Goal: Task Accomplishment & Management: Manage account settings

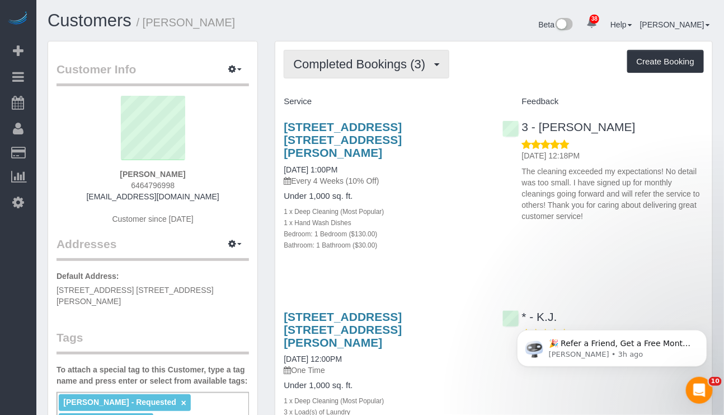
click at [430, 67] on span "Completed Bookings (3)" at bounding box center [362, 64] width 138 height 14
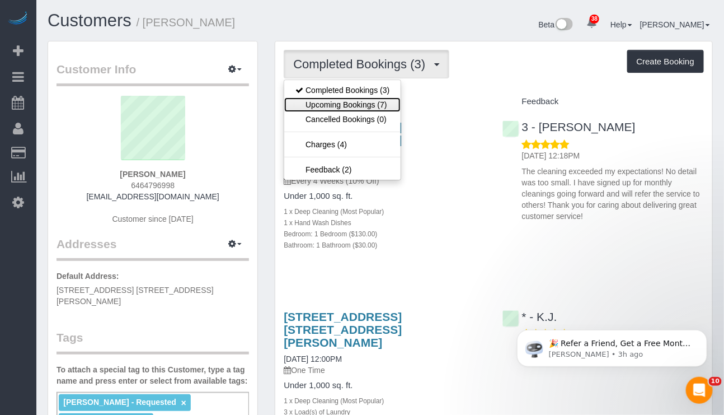
click at [382, 105] on link "Upcoming Bookings (7)" at bounding box center [342, 104] width 116 height 15
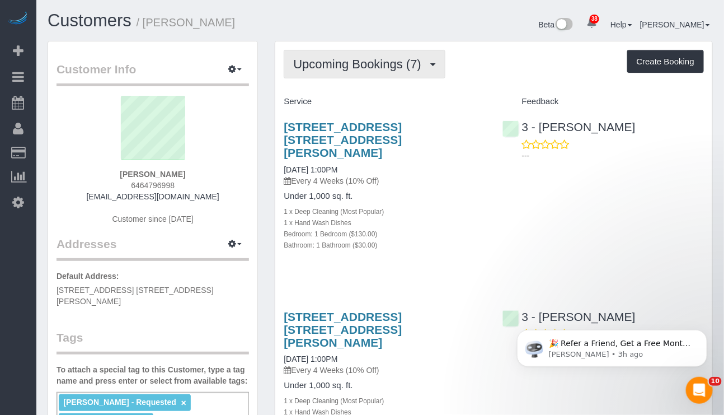
click at [427, 65] on span "Upcoming Bookings (7)" at bounding box center [360, 64] width 134 height 14
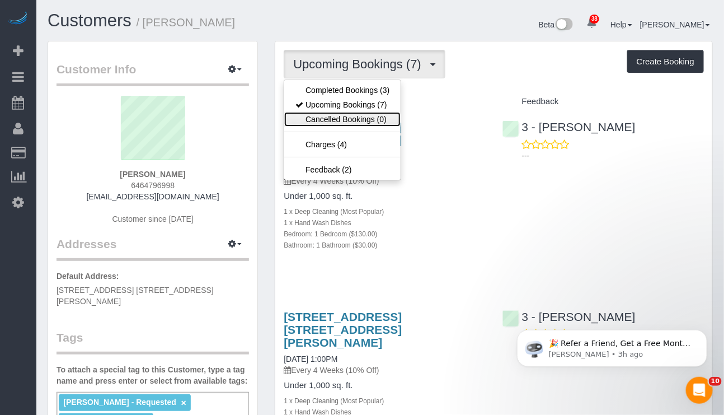
click at [358, 123] on link "Cancelled Bookings (0)" at bounding box center [342, 119] width 116 height 15
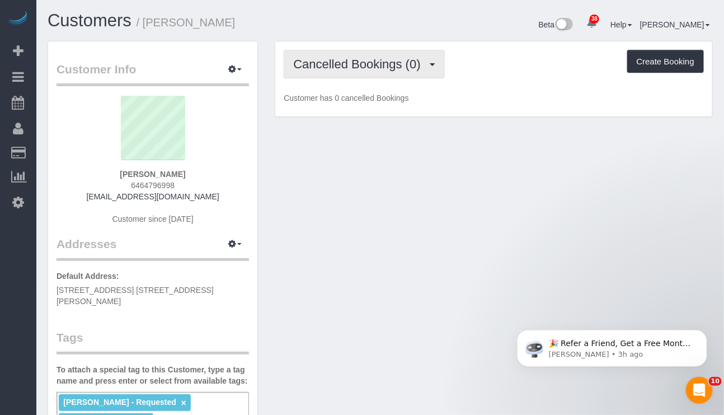
click at [420, 69] on span "Cancelled Bookings (0)" at bounding box center [359, 64] width 133 height 14
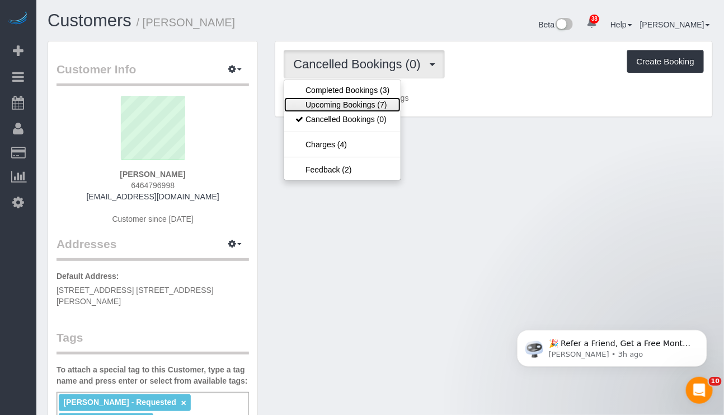
click at [361, 102] on link "Upcoming Bookings (7)" at bounding box center [342, 104] width 116 height 15
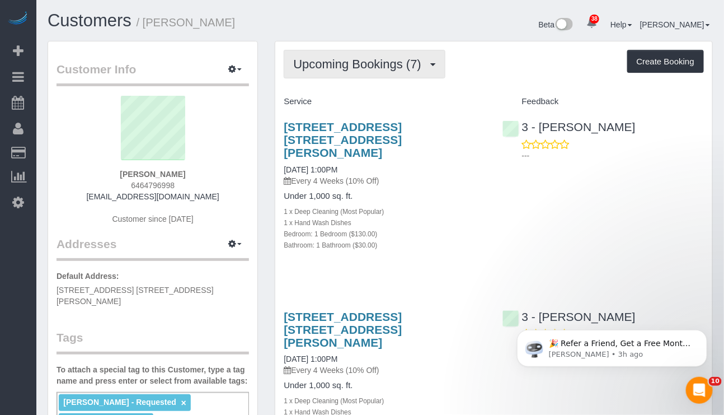
click at [410, 66] on span "Upcoming Bookings (7)" at bounding box center [360, 64] width 134 height 14
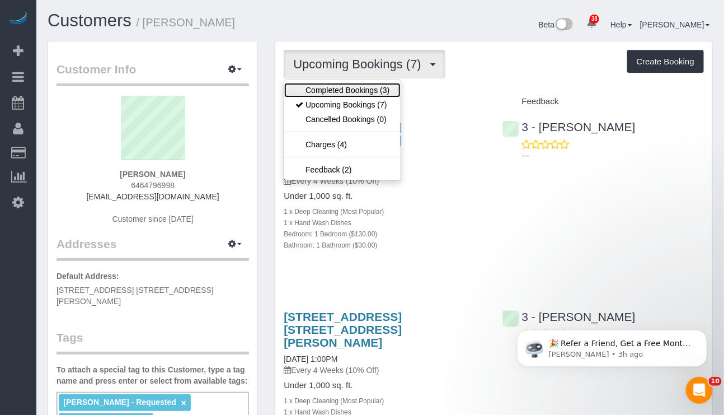
click at [385, 90] on link "Completed Bookings (3)" at bounding box center [342, 90] width 116 height 15
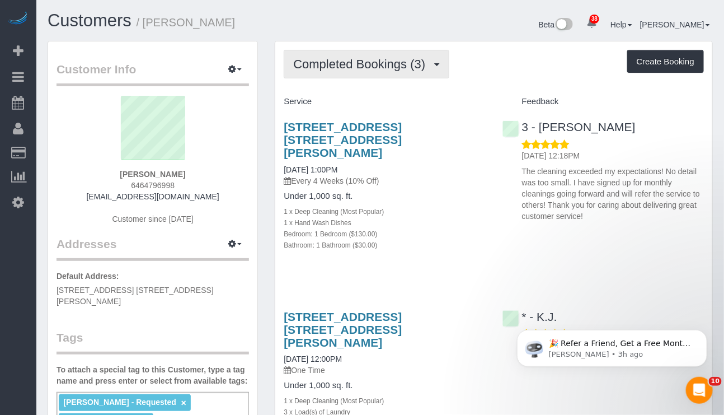
click at [396, 59] on span "Completed Bookings (3)" at bounding box center [362, 64] width 138 height 14
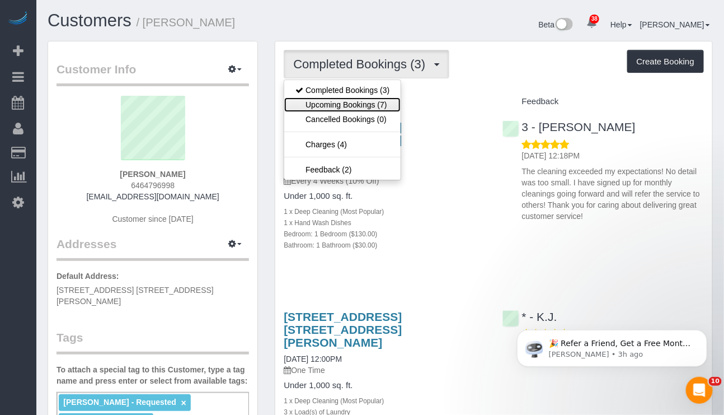
click at [352, 102] on link "Upcoming Bookings (7)" at bounding box center [342, 104] width 116 height 15
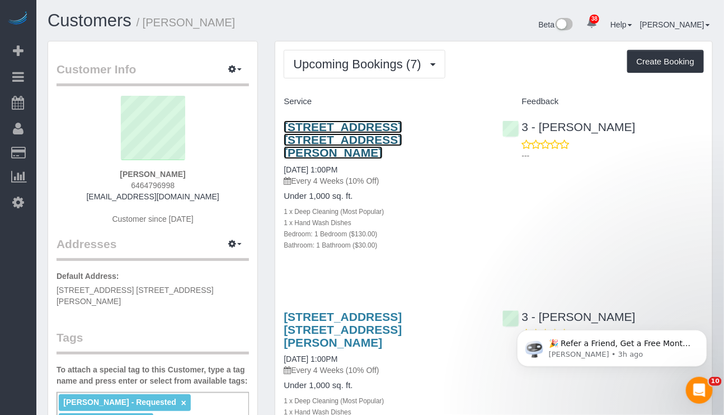
click at [390, 129] on link "61-55 Junction Boulevard, Apt. 11h, Rego Park, NY 11374" at bounding box center [343, 139] width 118 height 39
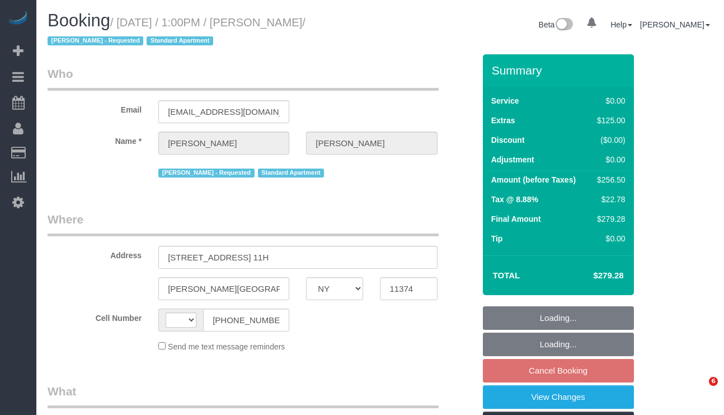
select select "NY"
select select "string:US"
select select "object:744"
select select "number:89"
select select "number:90"
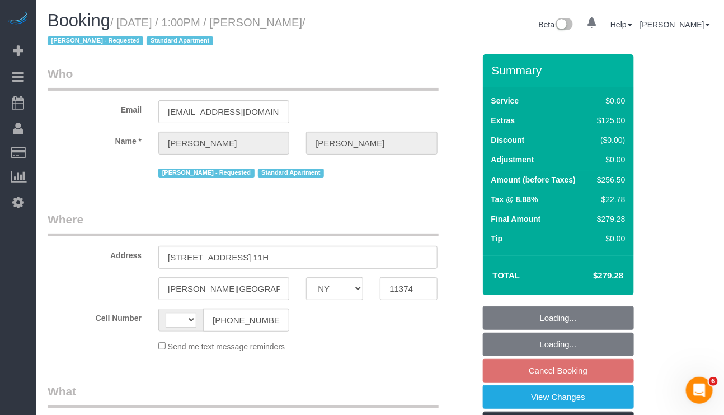
select select "number:15"
select select "number:6"
select select "spot6"
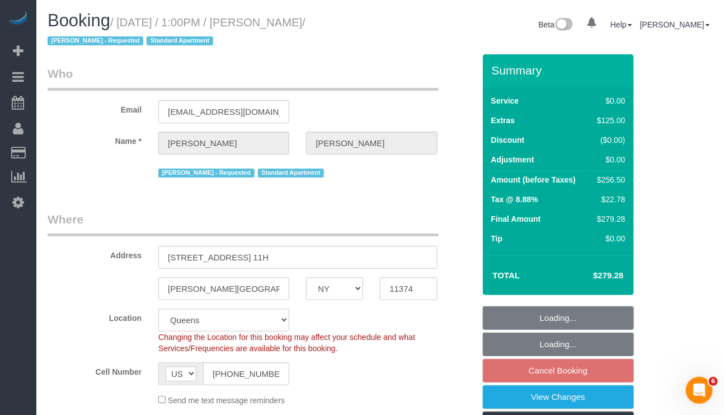
select select "1"
select select "string:stripe-pm_1PYAHI4VGloSiKo79lVMBurU"
select select "object:1436"
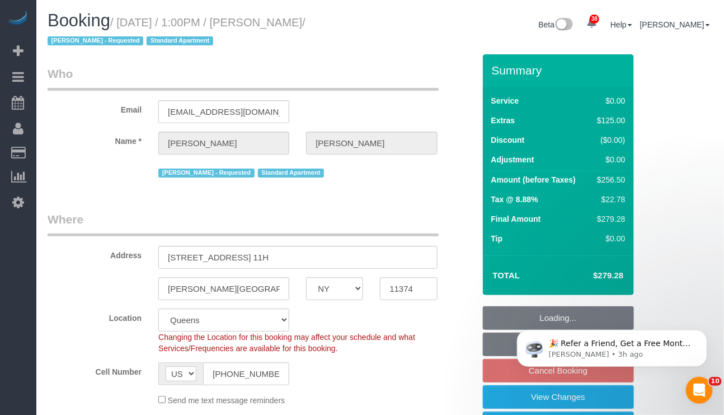
scroll to position [65, 0]
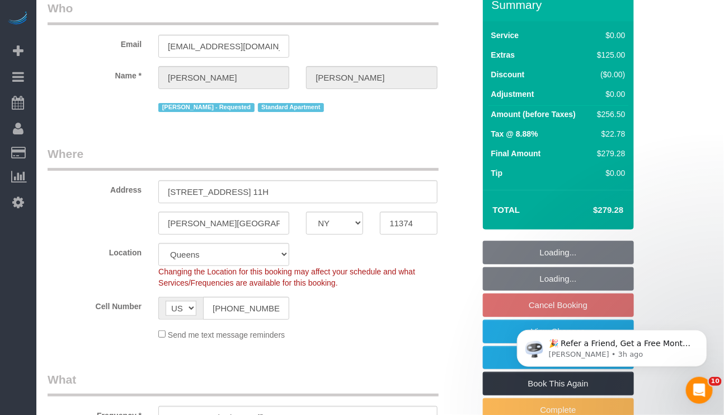
select select "1"
select select "spot61"
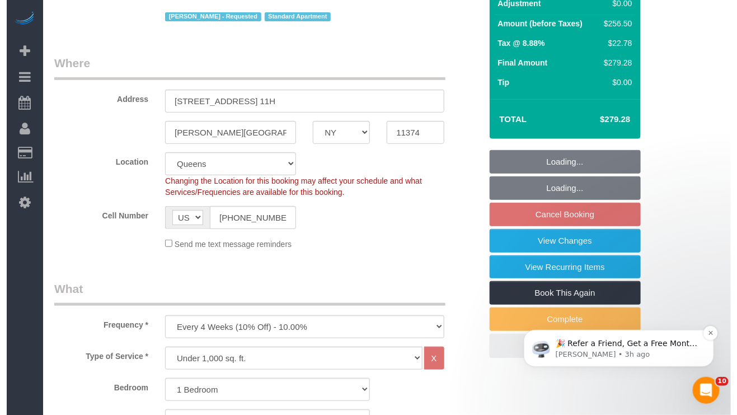
scroll to position [168, 0]
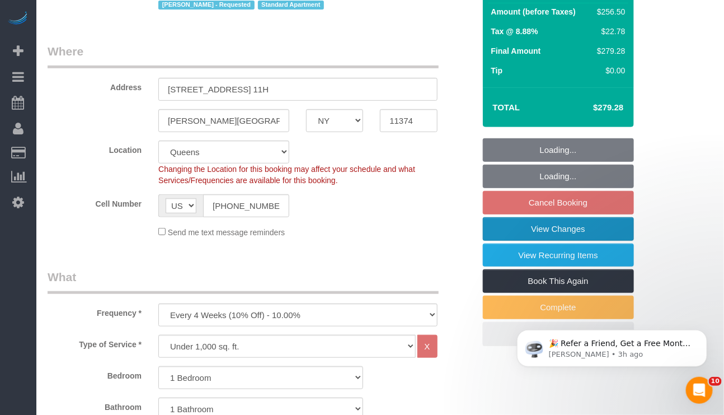
click at [534, 224] on link "View Changes" at bounding box center [558, 229] width 151 height 24
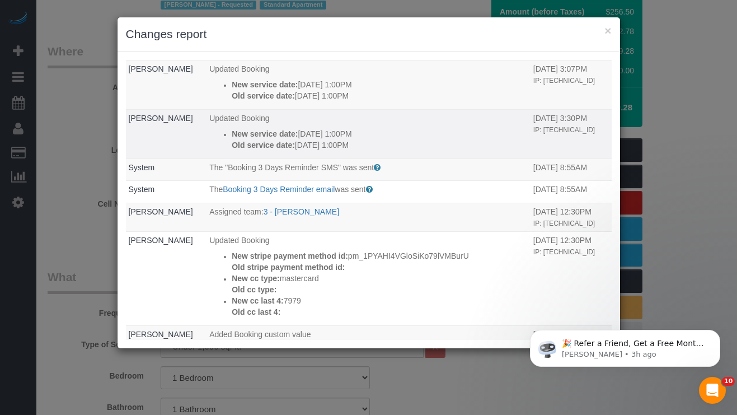
drag, startPoint x: 370, startPoint y: 148, endPoint x: 209, endPoint y: 148, distance: 161.2
click at [209, 148] on ul "New service date: 10/14/2025 1:00PM Old service date: 09/14/2025 1:00PM" at bounding box center [368, 139] width 318 height 22
click at [414, 120] on p "Updated Booking" at bounding box center [368, 118] width 318 height 11
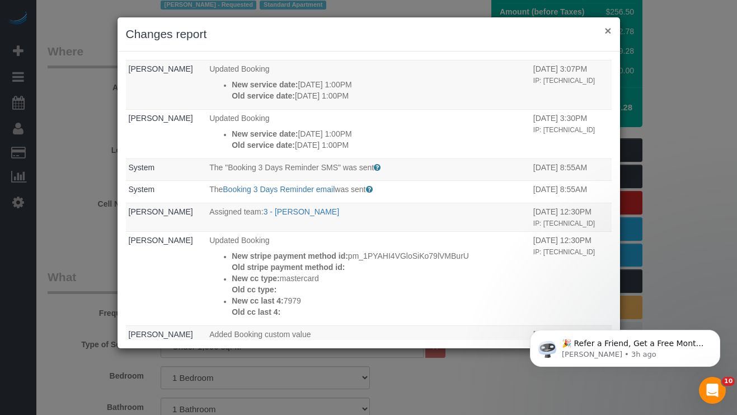
click at [607, 29] on button "×" at bounding box center [608, 31] width 7 height 12
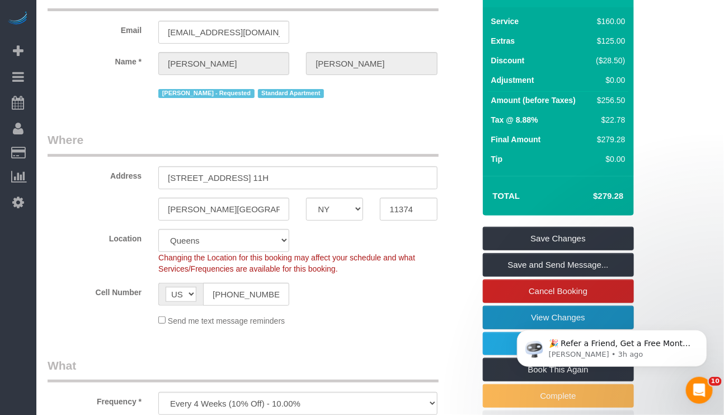
scroll to position [0, 0]
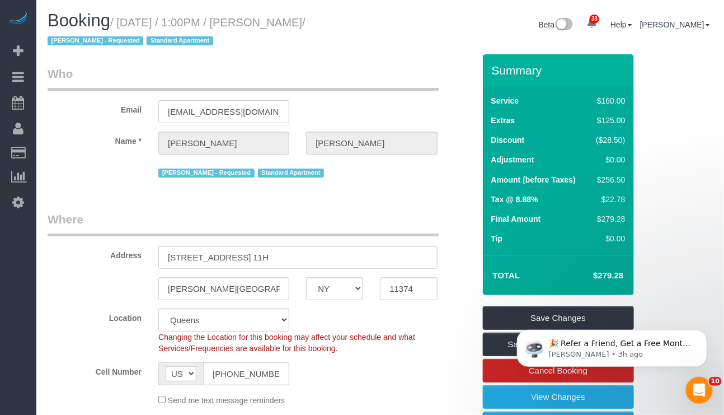
drag, startPoint x: 121, startPoint y: 17, endPoint x: 346, endPoint y: 25, distance: 225.7
click at [306, 25] on small "/ October 12, 2025 / 1:00PM / Miguel Centeno / Martha Chicaiza - Requested Stan…" at bounding box center [177, 31] width 258 height 31
copy small "October 12, 2025 / 1:00PM / Miguel Centeno"
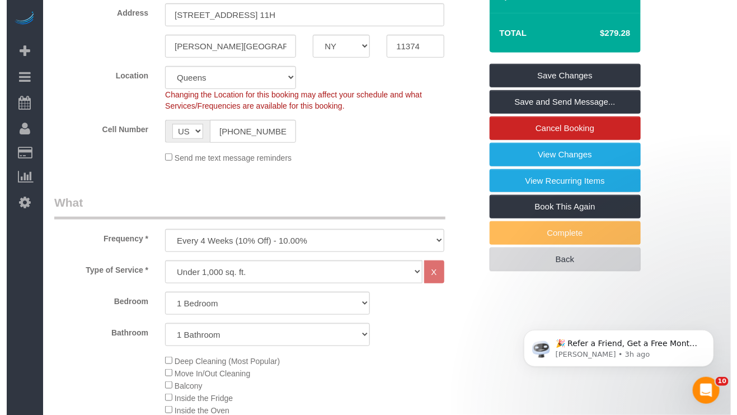
scroll to position [252, 0]
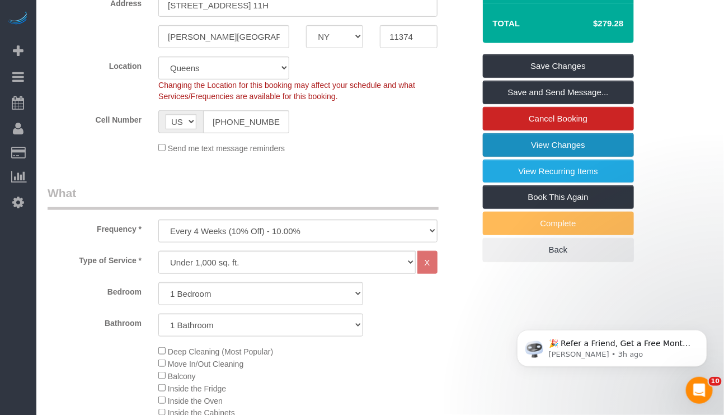
click at [547, 150] on link "View Changes" at bounding box center [558, 145] width 151 height 24
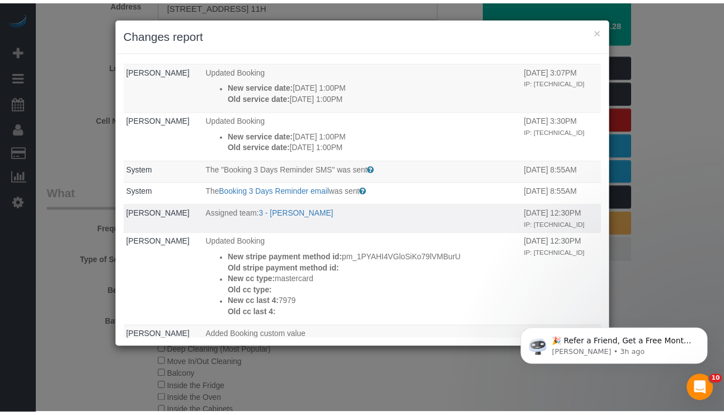
scroll to position [168, 0]
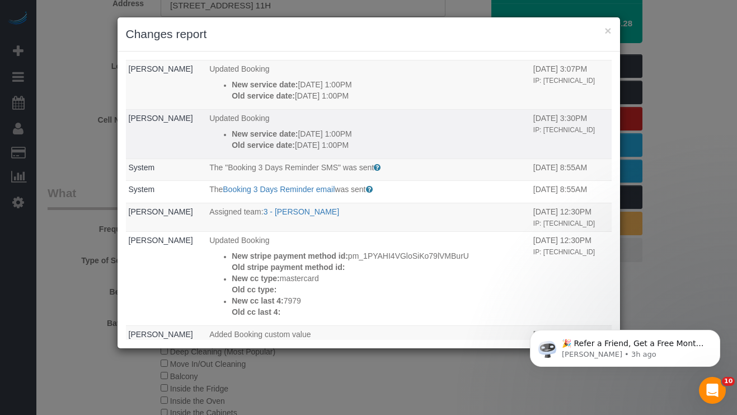
drag, startPoint x: 209, startPoint y: 128, endPoint x: 361, endPoint y: 143, distance: 153.0
click at [361, 143] on td "Updated Booking New service date: 10/14/2025 1:00PM Old service date: 09/14/202…" at bounding box center [369, 133] width 324 height 49
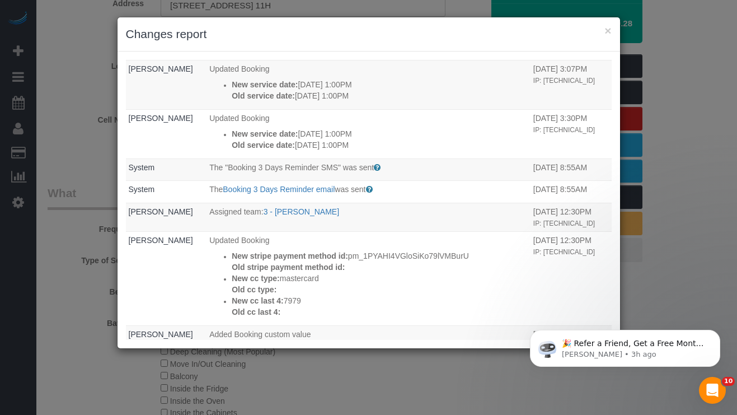
copy div "New service date: 10/14/2025 1:00PM Old service date: 09/14/2025 1:00PM"
click at [102, 396] on div "× Changes report Who What When System The "Booking 3 Days Reminder SMS" was sen…" at bounding box center [368, 207] width 737 height 415
click at [608, 31] on button "×" at bounding box center [608, 31] width 7 height 12
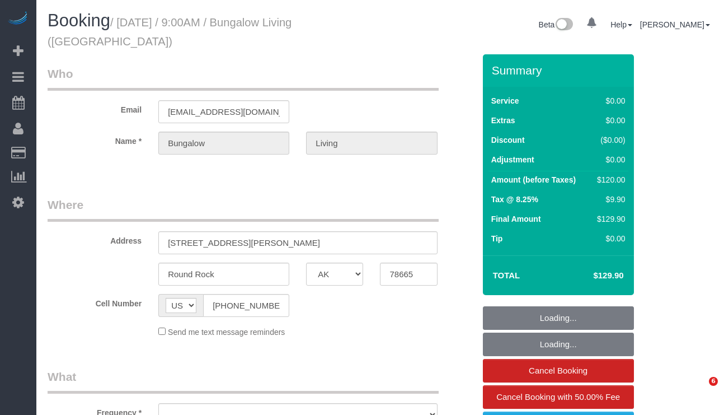
select select "TX"
select select "7"
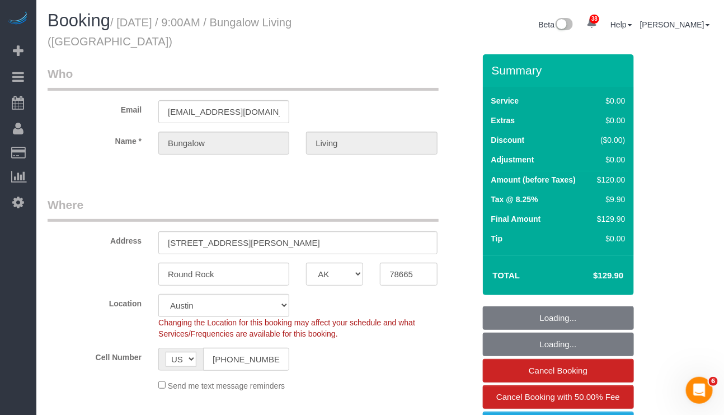
select select "object:936"
select select "spot1"
select select "object:1166"
select select "number:89"
select select "number:90"
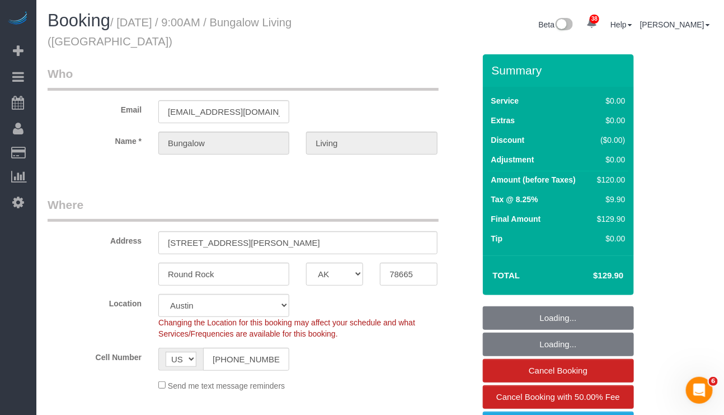
select select "number:15"
select select "number:7"
select select "7"
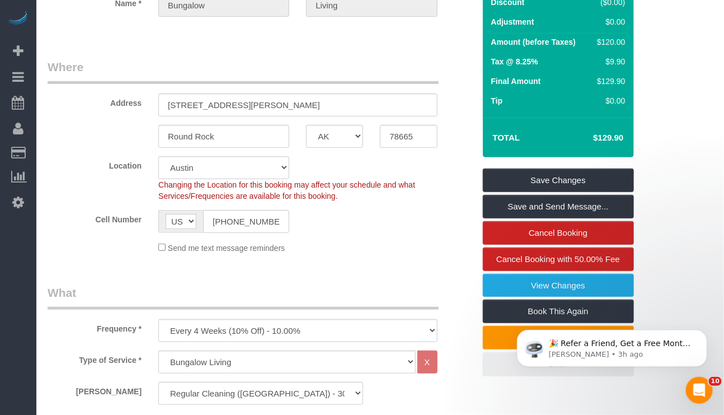
scroll to position [168, 0]
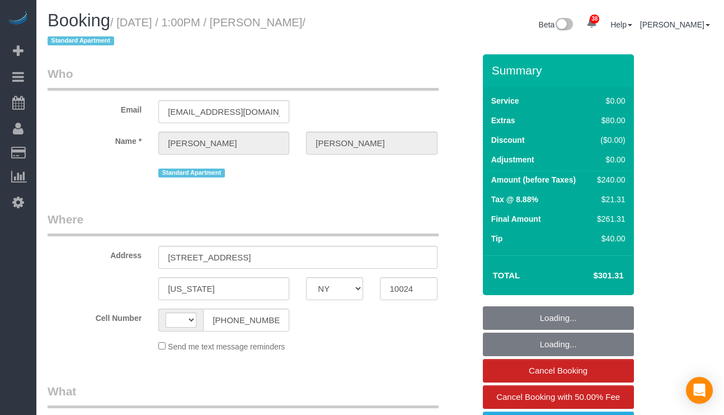
select select "NY"
select select "string:stripe-pm_1RUp4q4VGloSiKo7QxR0EfZY"
select select "1"
select select "number:61"
select select "number:74"
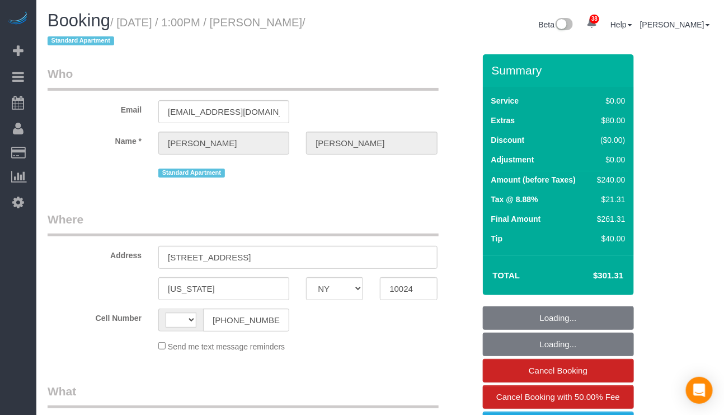
select select "number:15"
select select "number:7"
select select "string:US"
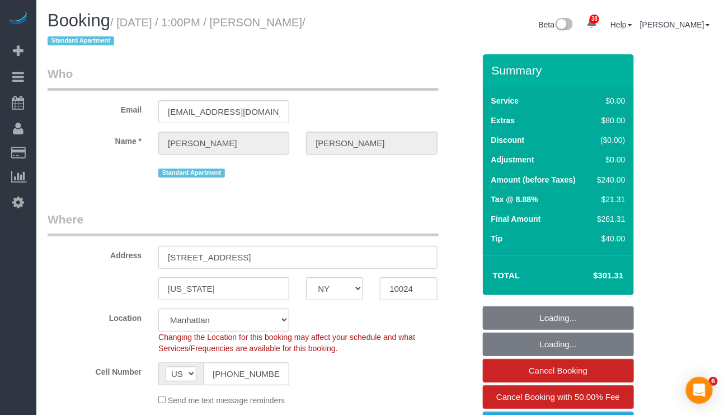
select select "object:1078"
select select "spot1"
select select "1"
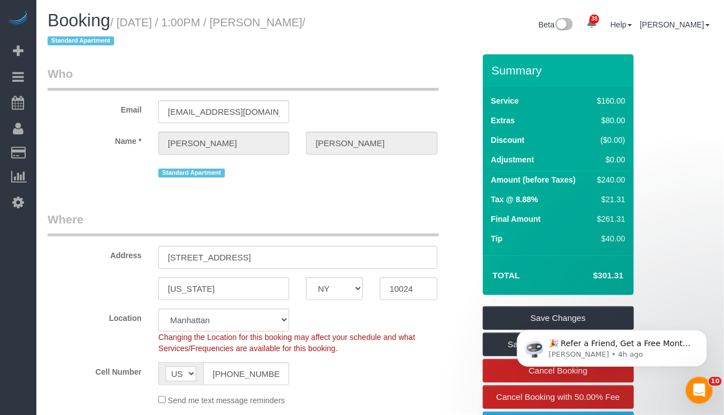
drag, startPoint x: 284, startPoint y: 254, endPoint x: 146, endPoint y: 257, distance: 137.7
click at [146, 257] on div "Address 100 Claremont Avenue 14D" at bounding box center [261, 240] width 444 height 58
click at [400, 291] on input "10024" at bounding box center [408, 288] width 57 height 23
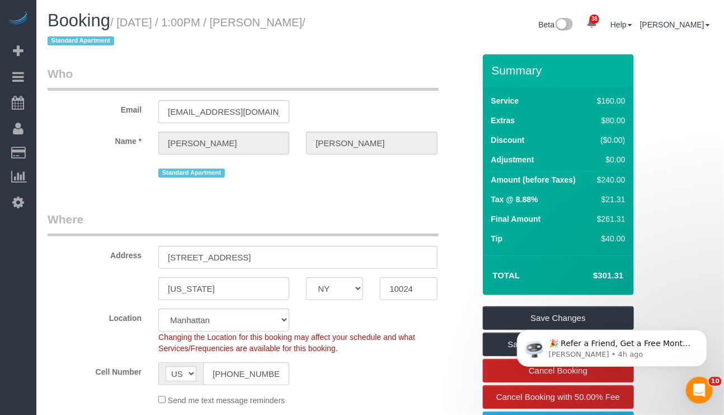
drag, startPoint x: 279, startPoint y: 374, endPoint x: 195, endPoint y: 370, distance: 83.5
click at [195, 370] on div "AF AL DZ AD AO AI AQ AG AR AM AW AU AT AZ BS BH BD BB BY BE BZ BJ BM BT BO BA B…" at bounding box center [223, 373] width 131 height 23
click at [346, 219] on legend "Where" at bounding box center [243, 223] width 391 height 25
drag, startPoint x: 266, startPoint y: 19, endPoint x: 326, endPoint y: 27, distance: 61.0
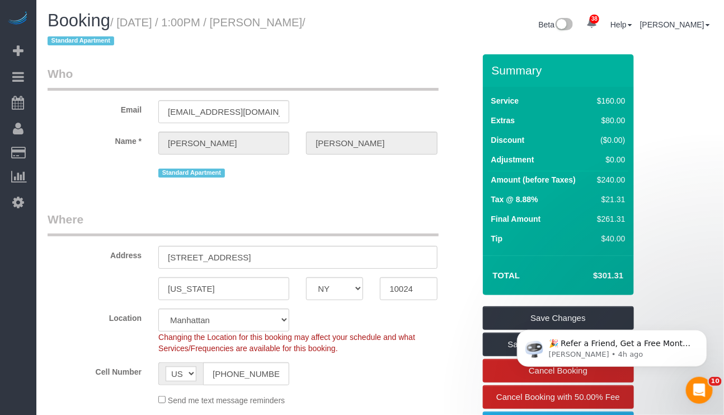
click at [306, 27] on small "/ October 10, 2025 / 1:00PM / Tara Juarez / Standard Apartment" at bounding box center [177, 31] width 258 height 31
copy small "[PERSON_NAME]"
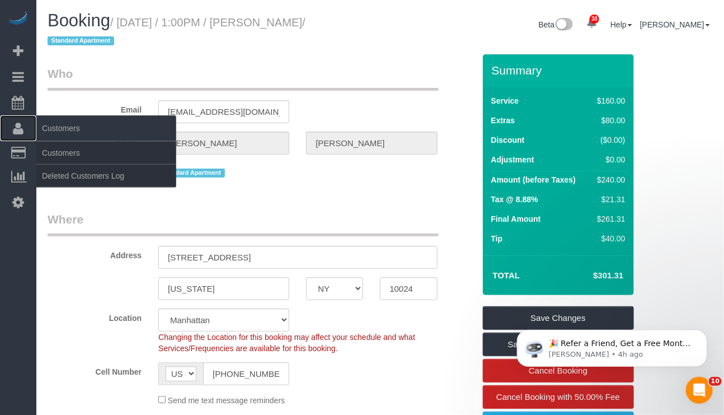
drag, startPoint x: 74, startPoint y: 101, endPoint x: 20, endPoint y: 127, distance: 60.1
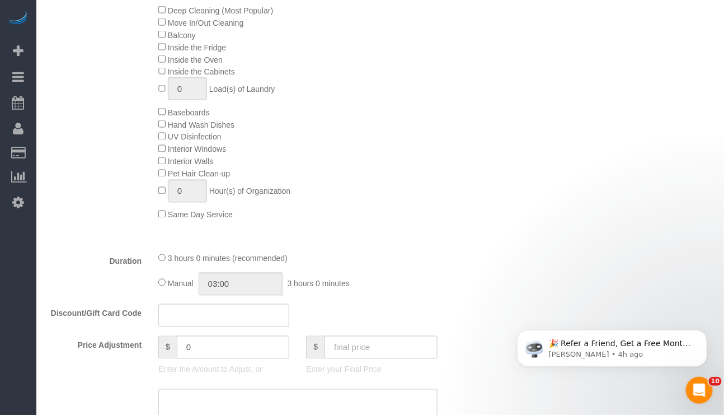
scroll to position [336, 0]
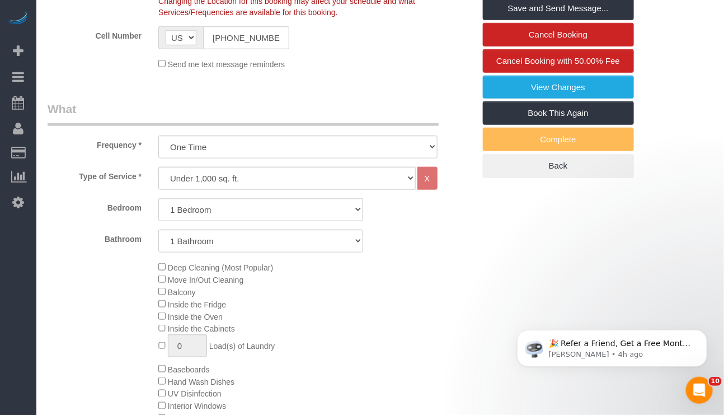
click at [444, 31] on div "Cell Number AF AL DZ AD AO AI AQ AG AR AM AW AU AT AZ BS BH BD BB BY BE BZ BJ B…" at bounding box center [261, 37] width 444 height 23
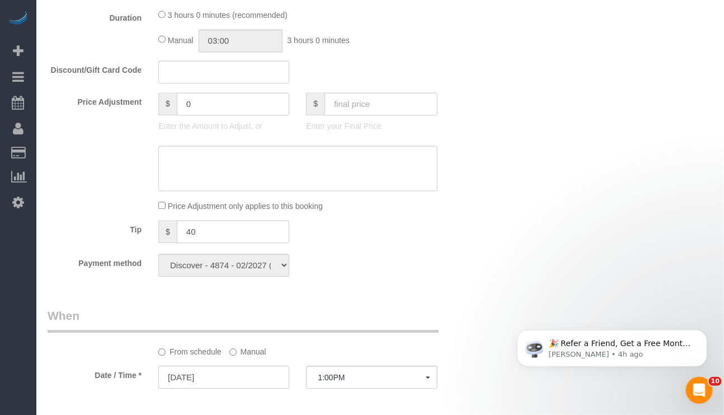
scroll to position [924, 0]
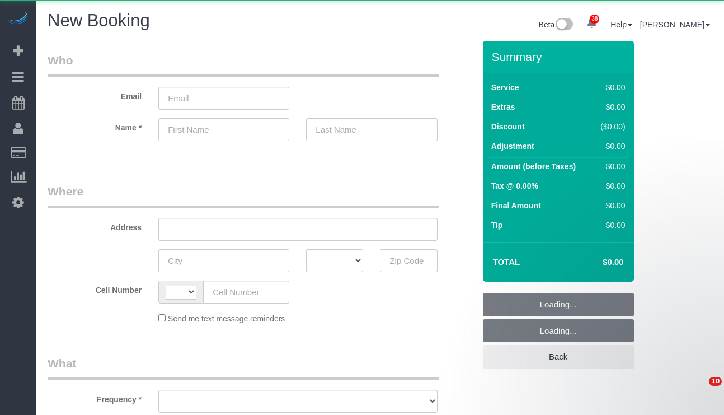
select select "number:89"
select select "number:90"
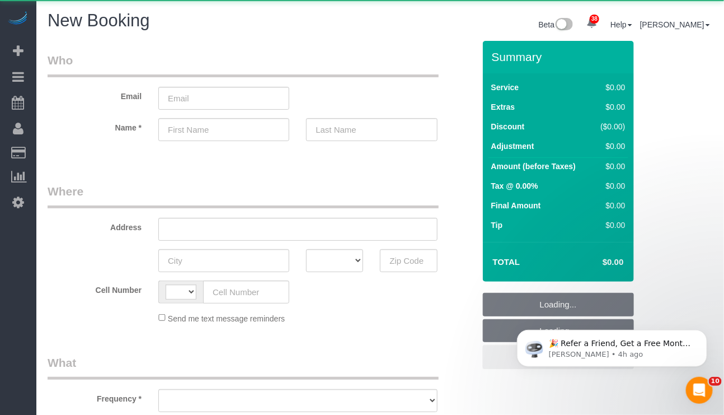
select select "string:[GEOGRAPHIC_DATA]"
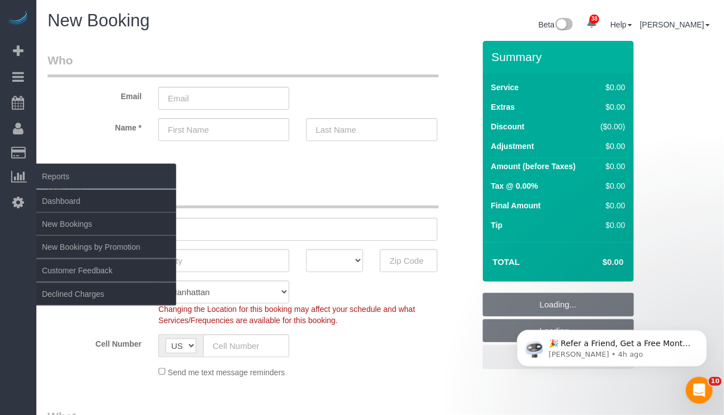
select select "object:2127"
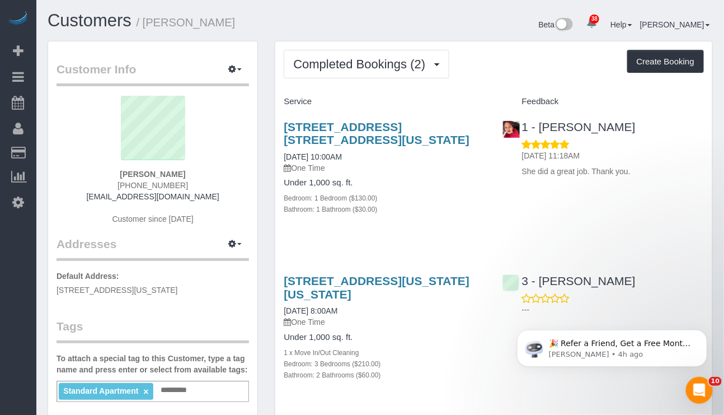
click at [303, 242] on div "Service Feedback [STREET_ADDRESS] [STREET_ADDRESS][US_STATE] [DATE] 10:00AM One…" at bounding box center [494, 247] width 420 height 310
drag, startPoint x: 282, startPoint y: 126, endPoint x: 406, endPoint y: 137, distance: 124.7
click at [406, 137] on div "[STREET_ADDRESS] [STREET_ADDRESS][US_STATE] [DATE] 10:00AM One Time Under 1,000…" at bounding box center [384, 174] width 218 height 126
copy link "[STREET_ADDRESS] [STREET_ADDRESS][US_STATE]"
click at [683, 202] on div "[STREET_ADDRESS] [STREET_ADDRESS][US_STATE] [DATE] 10:00AM One Time Under 1,000…" at bounding box center [493, 174] width 437 height 126
